Goal: Navigation & Orientation: Understand site structure

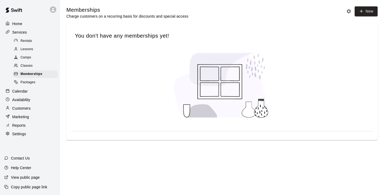
click at [138, 67] on div at bounding box center [222, 84] width 303 height 83
click at [26, 69] on span "Classes" at bounding box center [27, 65] width 12 height 5
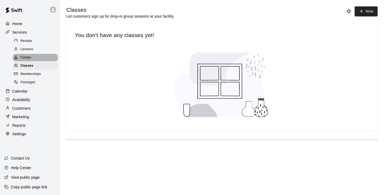
click at [25, 59] on span "Camps" at bounding box center [26, 57] width 11 height 5
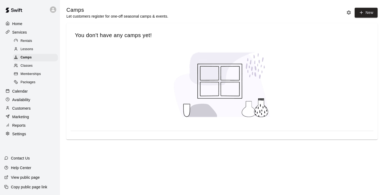
click at [29, 52] on span "Lessons" at bounding box center [27, 49] width 13 height 5
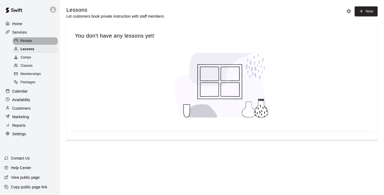
click at [31, 40] on span "Rentals" at bounding box center [27, 40] width 12 height 5
click at [22, 94] on p "Calendar" at bounding box center [19, 91] width 15 height 5
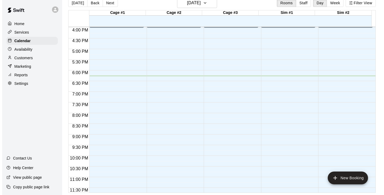
scroll to position [347, 0]
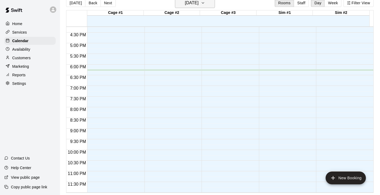
click at [205, 1] on icon "button" at bounding box center [203, 3] width 4 height 6
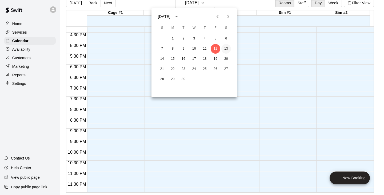
click at [226, 50] on button "13" at bounding box center [226, 49] width 10 height 10
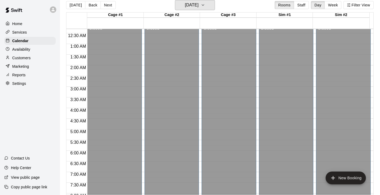
scroll to position [0, 0]
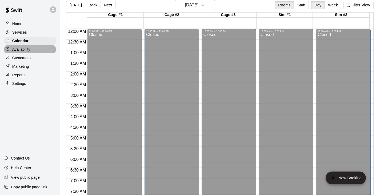
click at [28, 51] on p "Availability" at bounding box center [21, 49] width 18 height 5
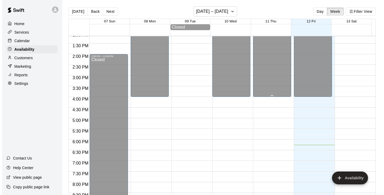
scroll to position [320, 0]
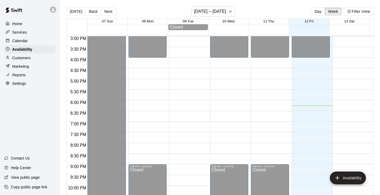
click at [26, 67] on p "Marketing" at bounding box center [20, 66] width 17 height 5
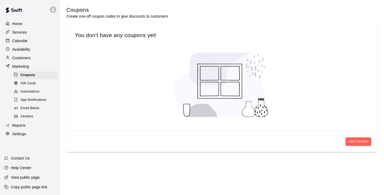
click at [33, 87] on link "Gift Cards" at bounding box center [36, 83] width 47 height 8
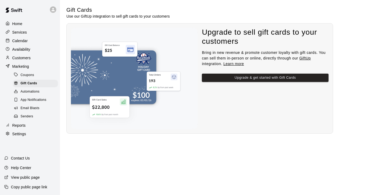
click at [33, 94] on span "Automations" at bounding box center [30, 91] width 19 height 5
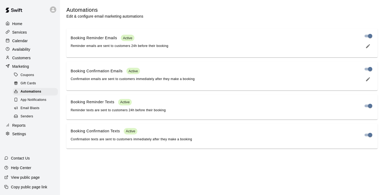
click at [34, 86] on span "Gift Cards" at bounding box center [28, 83] width 15 height 5
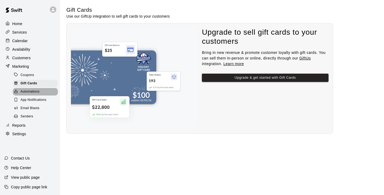
click at [30, 94] on span "Automations" at bounding box center [30, 91] width 19 height 5
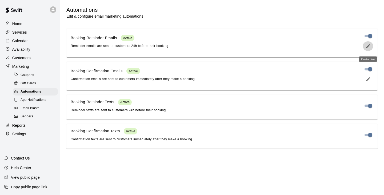
click at [365, 51] on button "edit" at bounding box center [368, 46] width 11 height 10
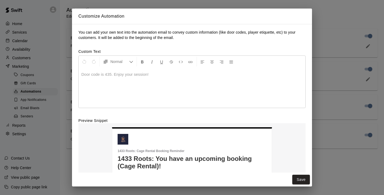
click at [157, 77] on p at bounding box center [191, 74] width 221 height 5
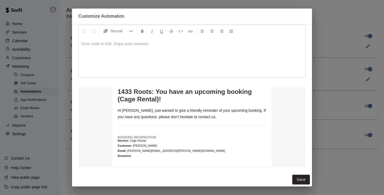
scroll to position [42, 0]
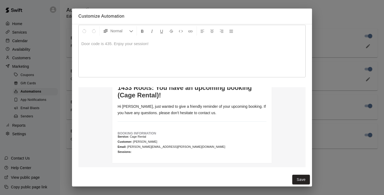
click at [139, 109] on p "Hi [PERSON_NAME], just wanted to give a friendly reminder of your upcoming book…" at bounding box center [192, 109] width 149 height 13
click at [122, 109] on p "Hi [PERSON_NAME], just wanted to give a friendly reminder of your upcoming book…" at bounding box center [192, 109] width 149 height 13
click at [120, 106] on p "Hi [PERSON_NAME], just wanted to give a friendly reminder of your upcoming book…" at bounding box center [192, 109] width 149 height 13
click at [118, 108] on p "Hi [PERSON_NAME], just wanted to give a friendly reminder of your upcoming book…" at bounding box center [192, 109] width 149 height 13
click at [118, 107] on p "Hi [PERSON_NAME], just wanted to give a friendly reminder of your upcoming book…" at bounding box center [192, 109] width 149 height 13
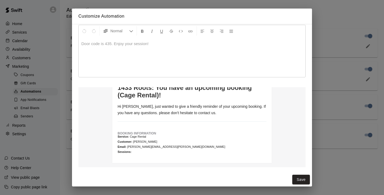
click at [135, 138] on p "Service: Cage Rental" at bounding box center [192, 136] width 149 height 3
click at [135, 139] on td "BOOKING INFORMATION Service: Cage Rental Customer: [PERSON_NAME] Email: [PERSON…" at bounding box center [192, 142] width 149 height 31
click at [150, 112] on p "Hi [PERSON_NAME], just wanted to give a friendly reminder of your upcoming book…" at bounding box center [192, 109] width 149 height 13
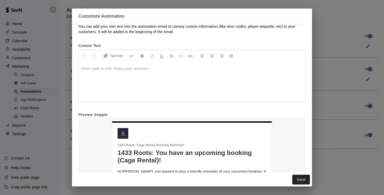
scroll to position [0, 0]
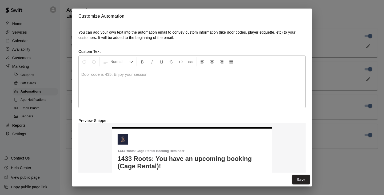
click at [337, 67] on div "Customize Automation You can add your own text into the automation email to con…" at bounding box center [192, 97] width 384 height 195
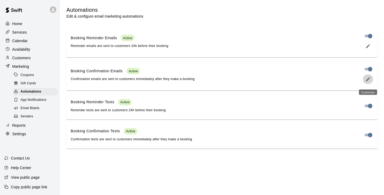
click at [365, 81] on icon "edit" at bounding box center [367, 79] width 5 height 5
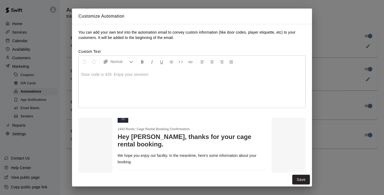
scroll to position [34, 0]
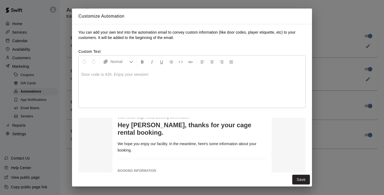
drag, startPoint x: 172, startPoint y: 143, endPoint x: 173, endPoint y: 139, distance: 3.8
click at [172, 142] on p "We hope you enjoy our facility. In the meantime, here's some information about …" at bounding box center [192, 147] width 149 height 13
click at [173, 141] on p "We hope you enjoy our facility. In the meantime, here's some information about …" at bounding box center [192, 147] width 149 height 13
click at [174, 141] on p "We hope you enjoy our facility. In the meantime, here's some information about …" at bounding box center [192, 147] width 149 height 13
drag, startPoint x: 190, startPoint y: 137, endPoint x: 202, endPoint y: 137, distance: 12.3
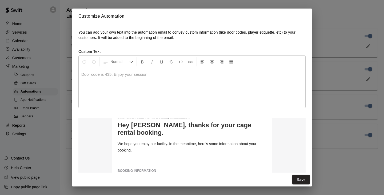
click at [191, 141] on p "We hope you enjoy our facility. In the meantime, here's some information about …" at bounding box center [192, 147] width 149 height 13
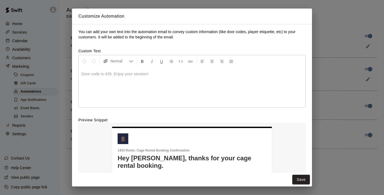
scroll to position [0, 0]
click at [293, 181] on button "Save" at bounding box center [301, 180] width 18 height 10
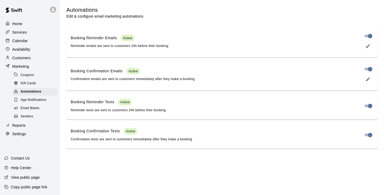
click at [25, 137] on p "Settings" at bounding box center [19, 133] width 14 height 5
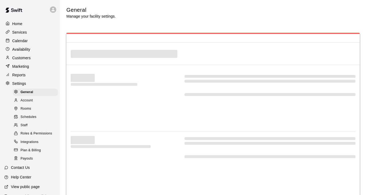
select select "**"
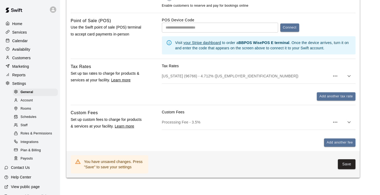
scroll to position [320, 0]
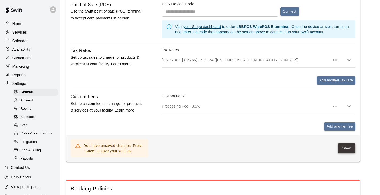
click at [349, 153] on button "Save" at bounding box center [347, 148] width 18 height 10
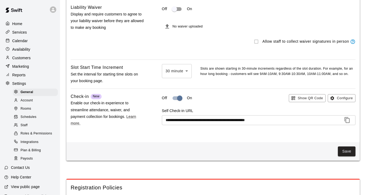
scroll to position [587, 0]
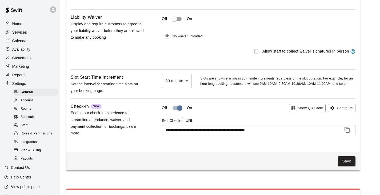
click at [30, 103] on span "Account" at bounding box center [27, 100] width 12 height 5
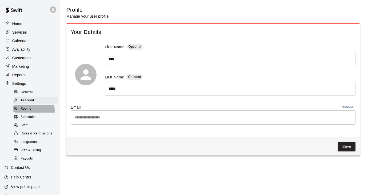
click at [29, 111] on span "Rooms" at bounding box center [26, 108] width 11 height 5
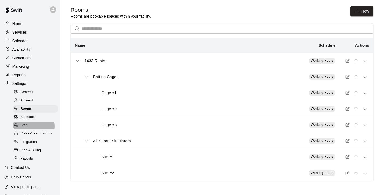
click at [32, 129] on div "Staff" at bounding box center [35, 125] width 45 height 7
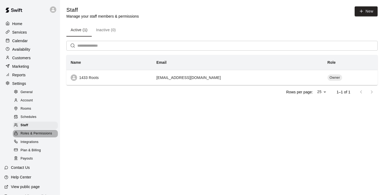
click at [36, 137] on div "Roles & Permissions" at bounding box center [35, 133] width 45 height 7
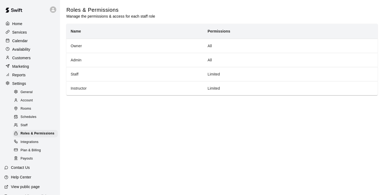
click at [33, 145] on span "Integrations" at bounding box center [30, 141] width 18 height 5
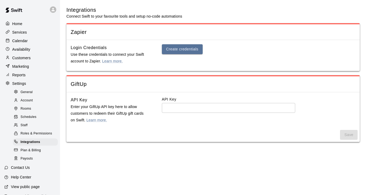
click at [37, 153] on span "Plan & Billing" at bounding box center [31, 150] width 20 height 5
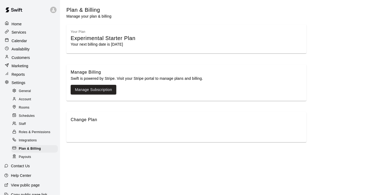
click at [21, 24] on p "Home" at bounding box center [16, 23] width 10 height 5
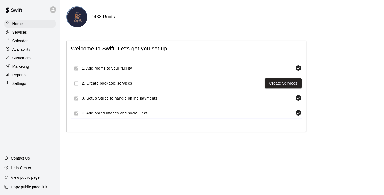
click at [183, 134] on html "Home Services Calendar Availability Customers Marketing Reports Settings Contac…" at bounding box center [192, 67] width 384 height 134
